Goal: Find specific page/section: Find specific page/section

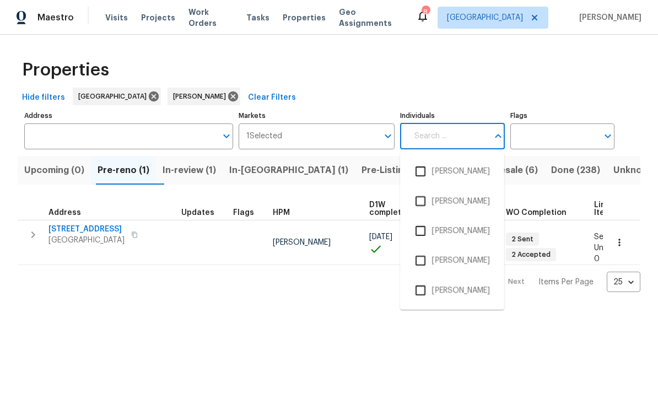
scroll to position [69, 0]
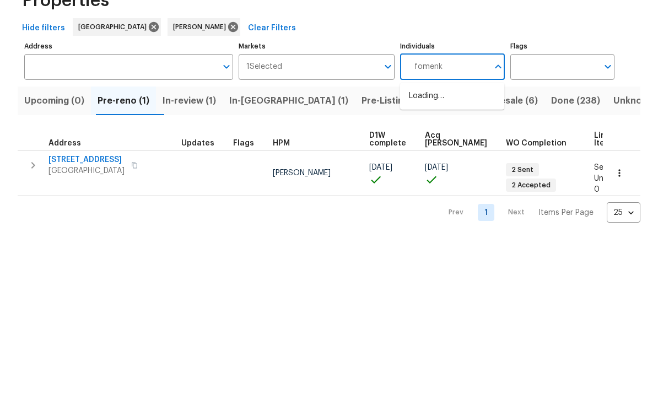
type input "fomenko"
click at [419, 160] on input "checkbox" at bounding box center [420, 171] width 23 height 23
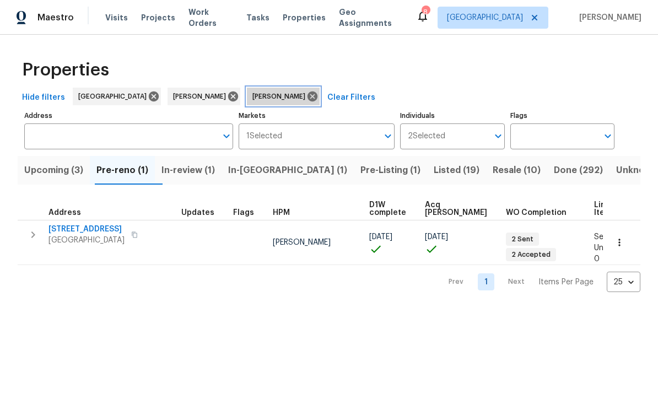
click at [306, 99] on icon at bounding box center [312, 96] width 12 height 12
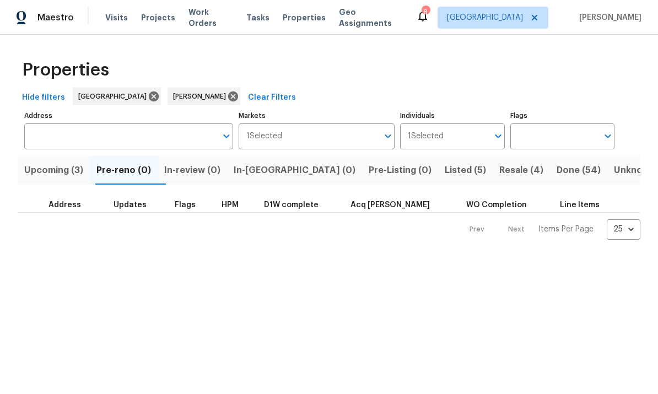
click at [444, 177] on span "Listed (5)" at bounding box center [464, 169] width 41 height 15
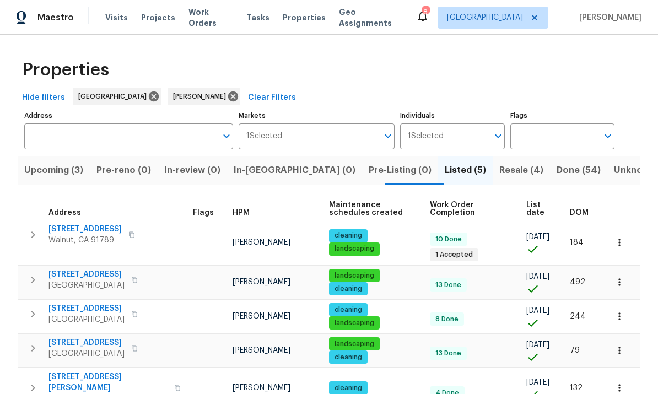
click at [47, 168] on span "Upcoming (3)" at bounding box center [53, 169] width 59 height 15
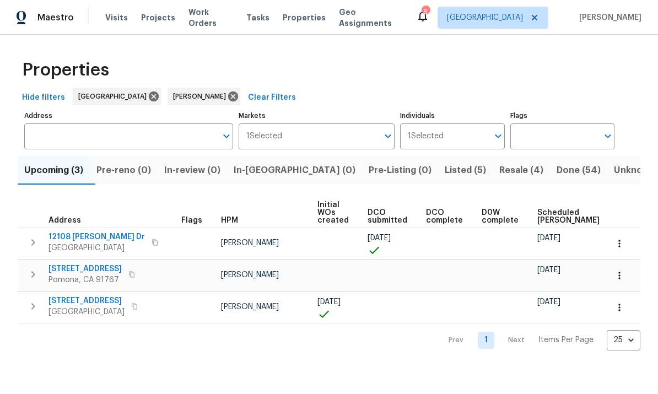
click at [499, 164] on span "Resale (4)" at bounding box center [521, 169] width 44 height 15
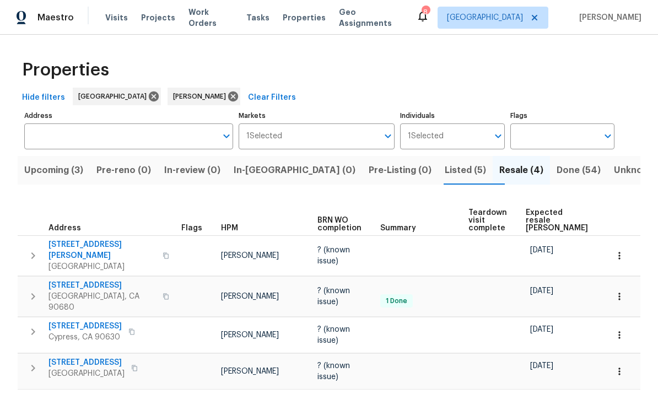
click at [444, 164] on span "Listed (5)" at bounding box center [464, 169] width 41 height 15
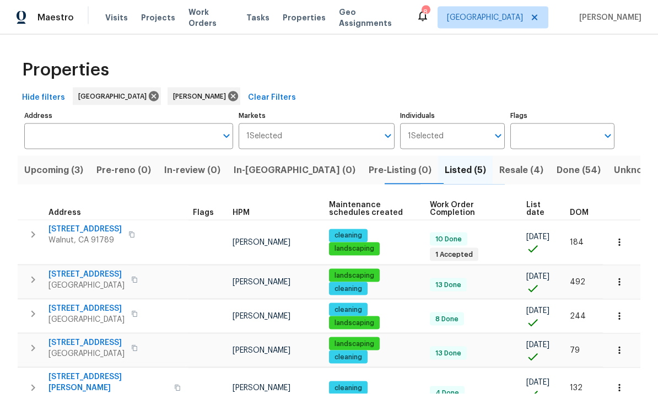
scroll to position [40, 0]
click at [499, 162] on span "Resale (4)" at bounding box center [521, 169] width 44 height 15
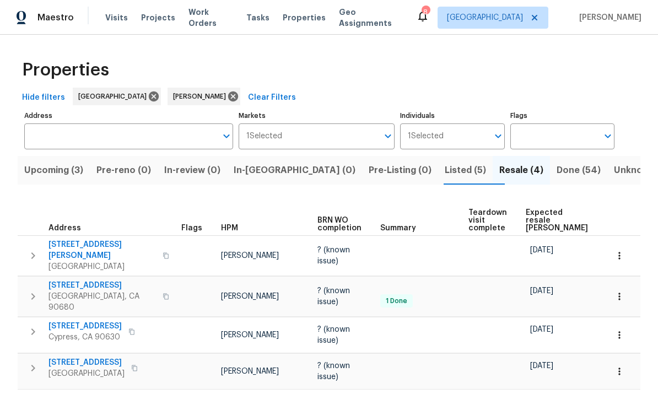
click at [623, 291] on icon "button" at bounding box center [619, 296] width 11 height 11
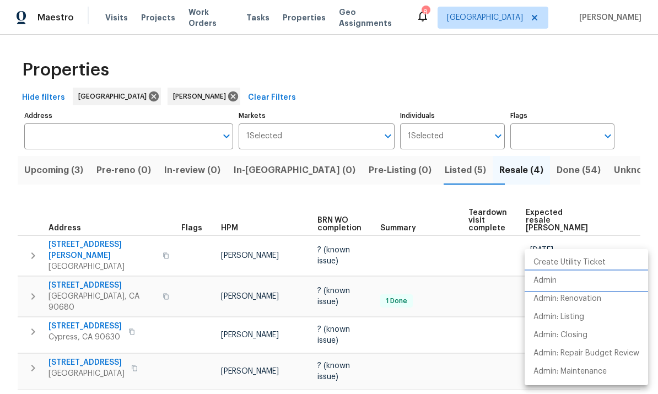
click at [557, 277] on li "Admin" at bounding box center [585, 281] width 123 height 18
